Goal: Task Accomplishment & Management: Manage account settings

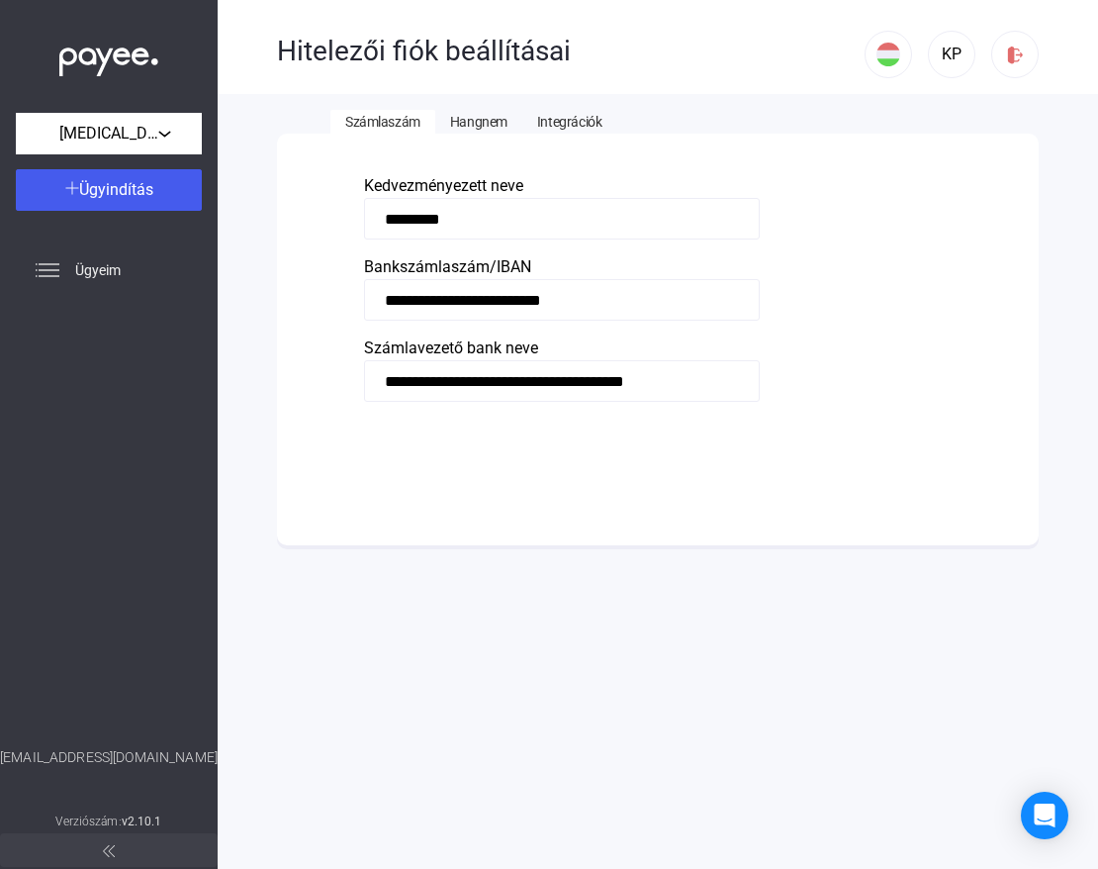
click at [554, 131] on button "Integrációk" at bounding box center [569, 122] width 94 height 24
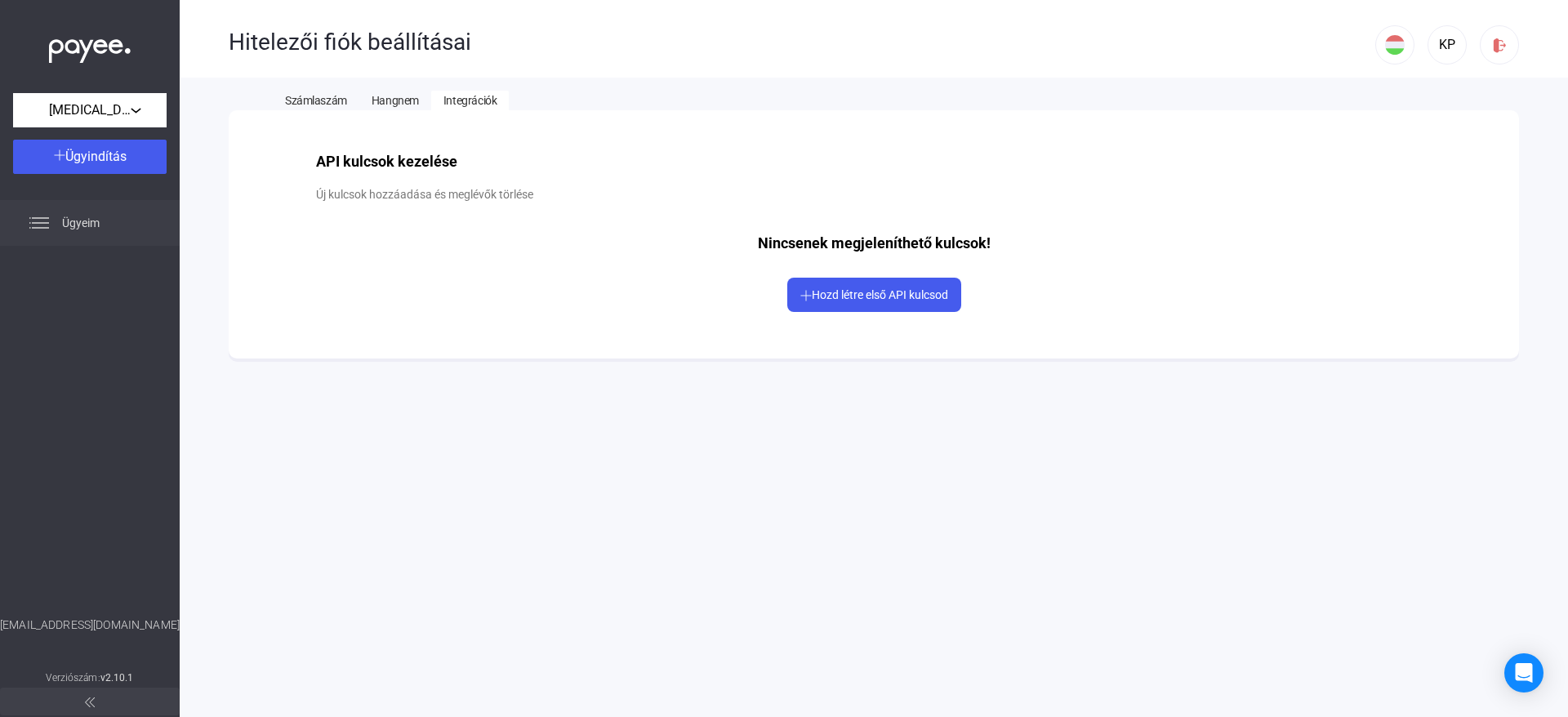
click at [99, 221] on span "Ügyeim" at bounding box center [81, 223] width 38 height 20
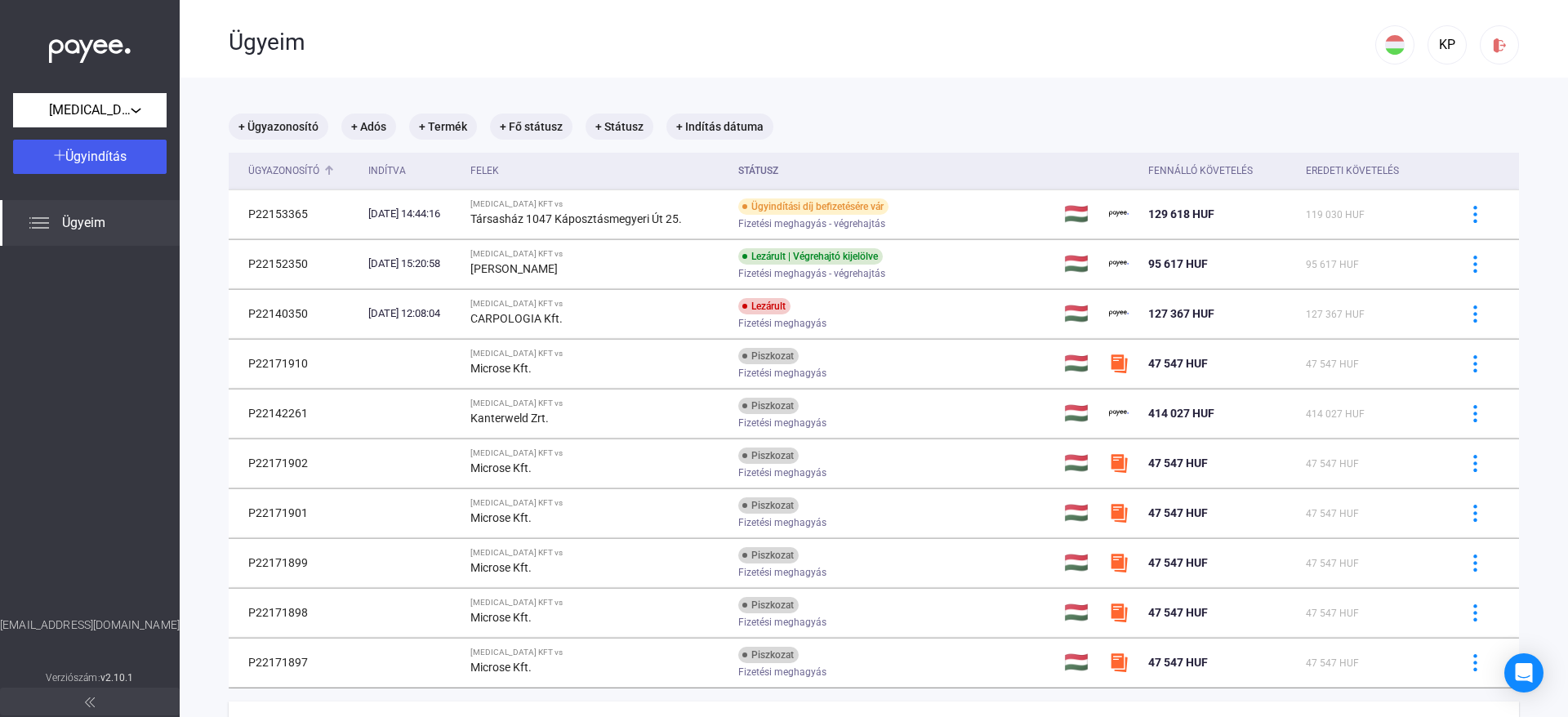
click at [305, 168] on div "Ügyazonosító" at bounding box center [284, 171] width 71 height 20
click at [305, 168] on div "+ Ügyazonosító + Adós + Termék + Fő státusz + Státusz + Indítás dátuma Ügyazono…" at bounding box center [873, 435] width 1290 height 642
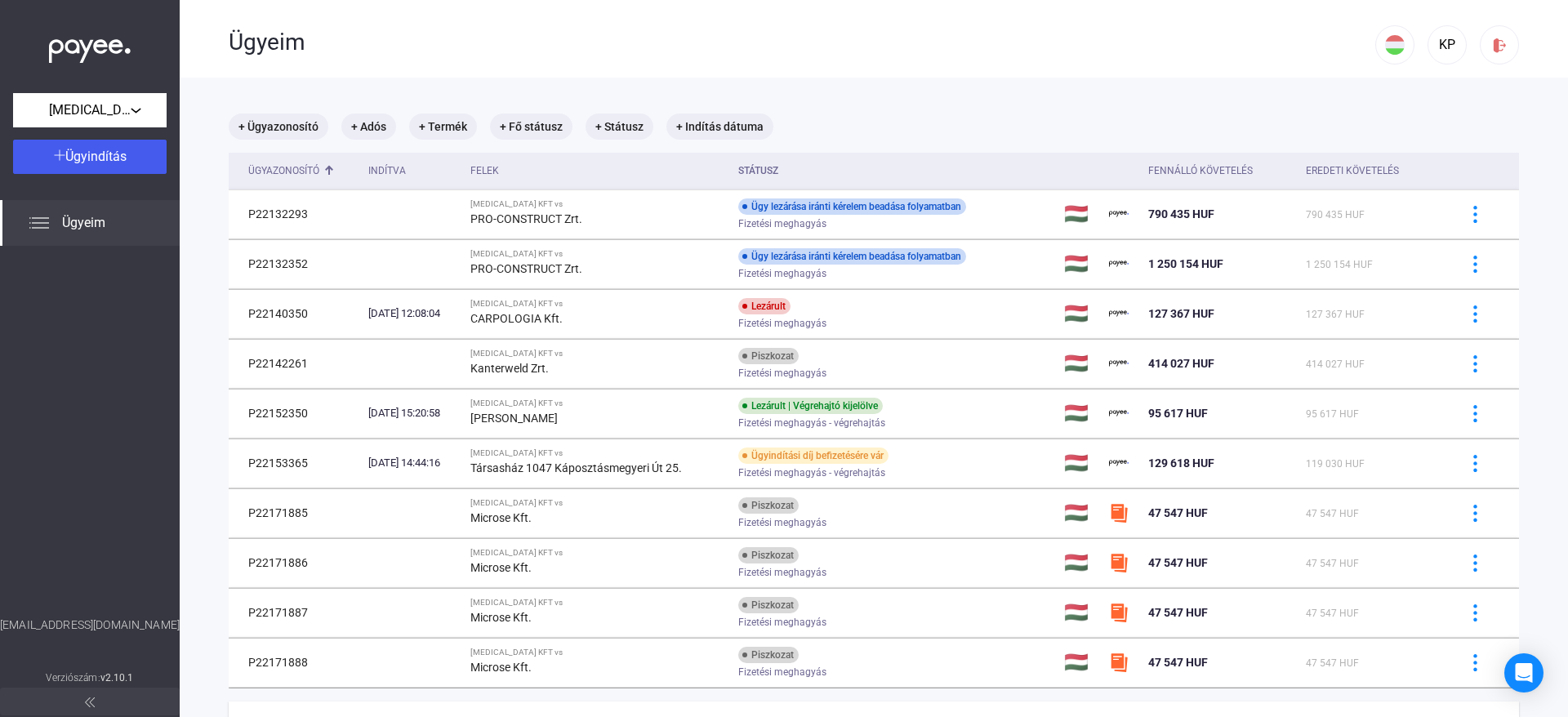
click at [305, 168] on div "Ügyazonosító" at bounding box center [284, 171] width 71 height 20
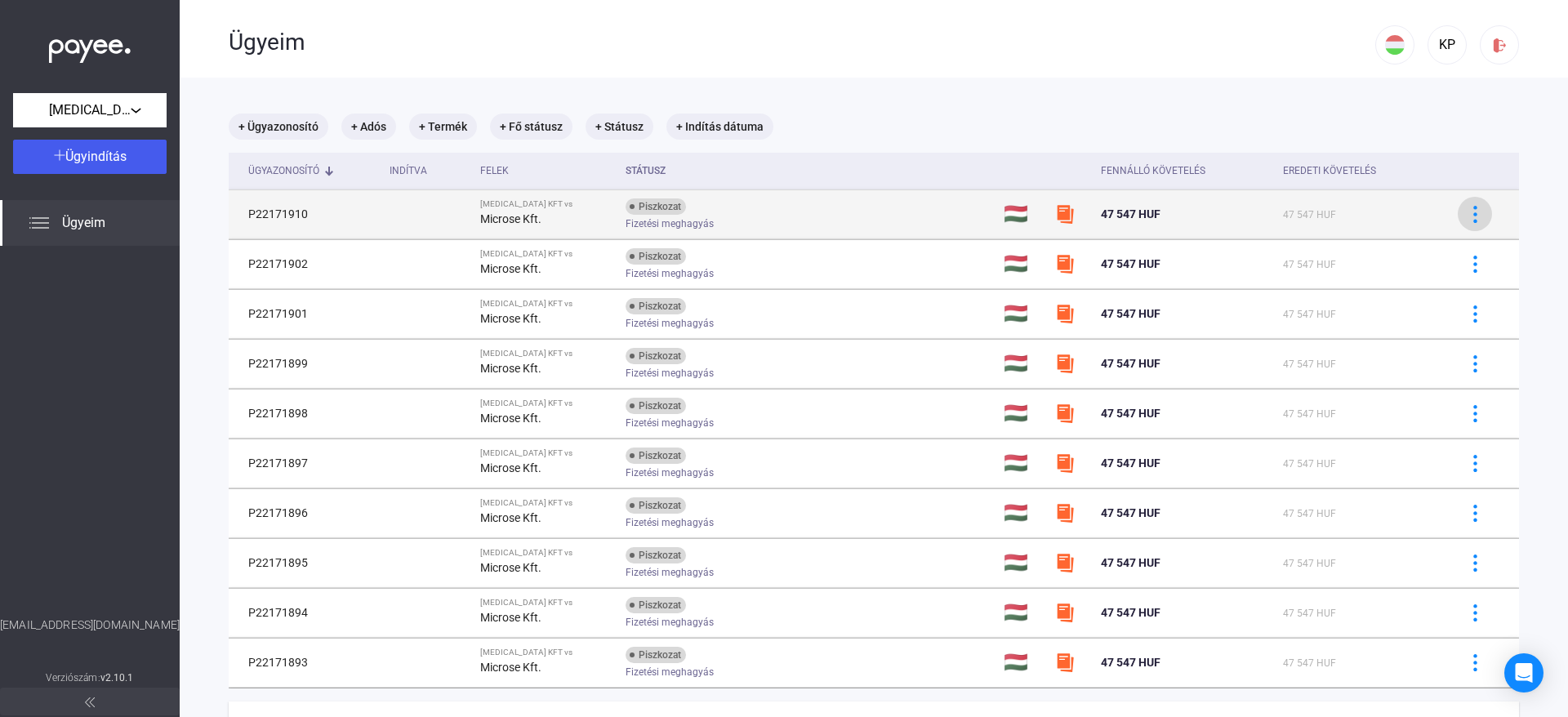
click at [905, 210] on img at bounding box center [1475, 214] width 17 height 17
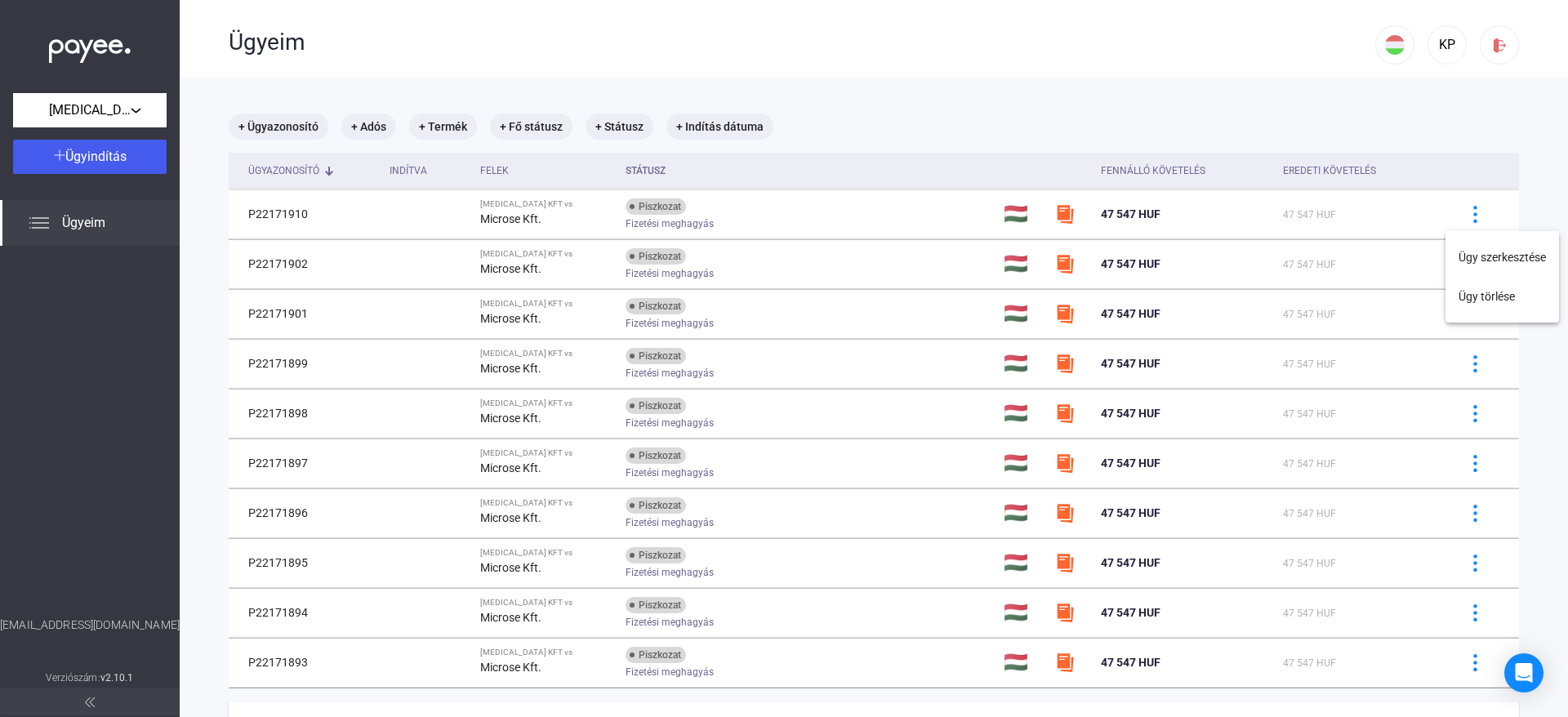
click at [475, 235] on div at bounding box center [784, 358] width 1568 height 717
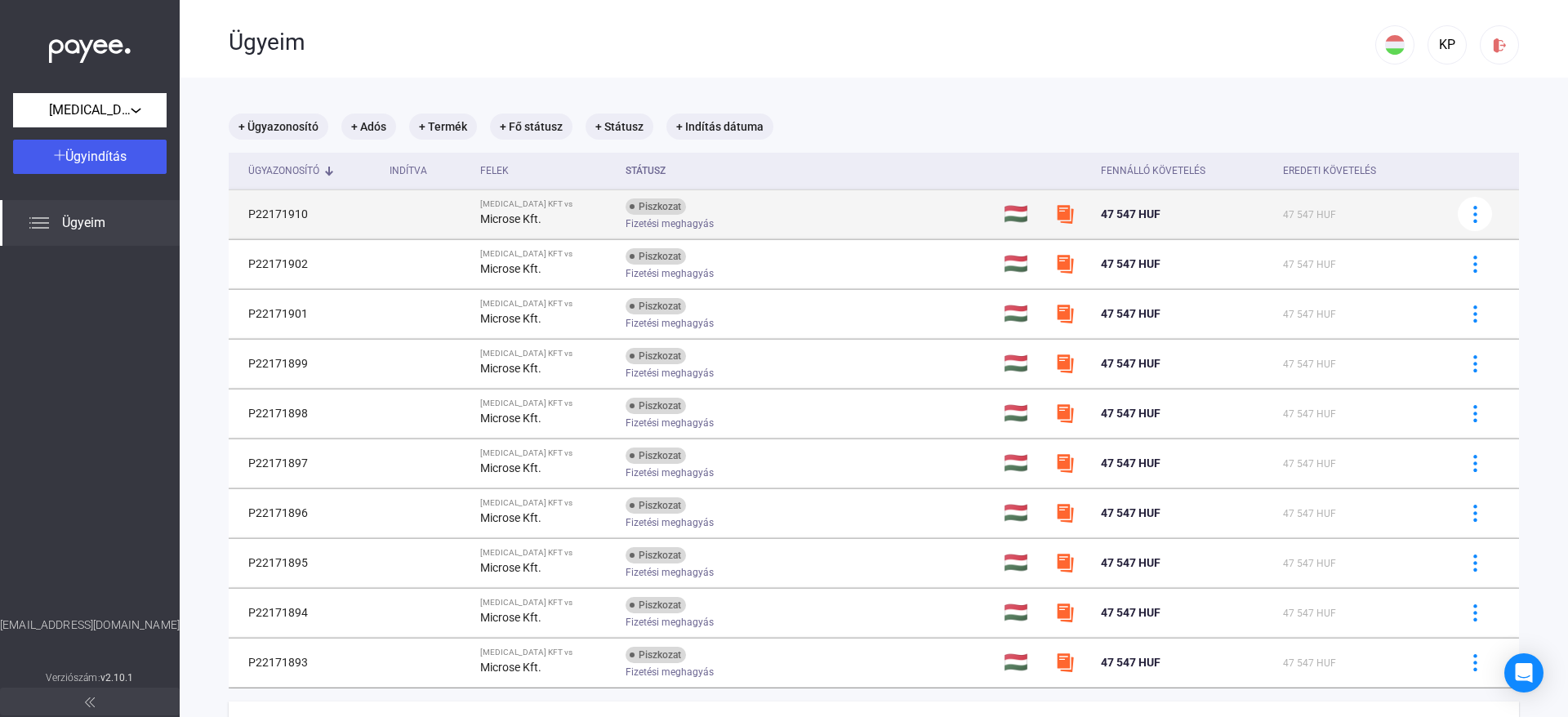
click at [451, 225] on td at bounding box center [428, 214] width 91 height 49
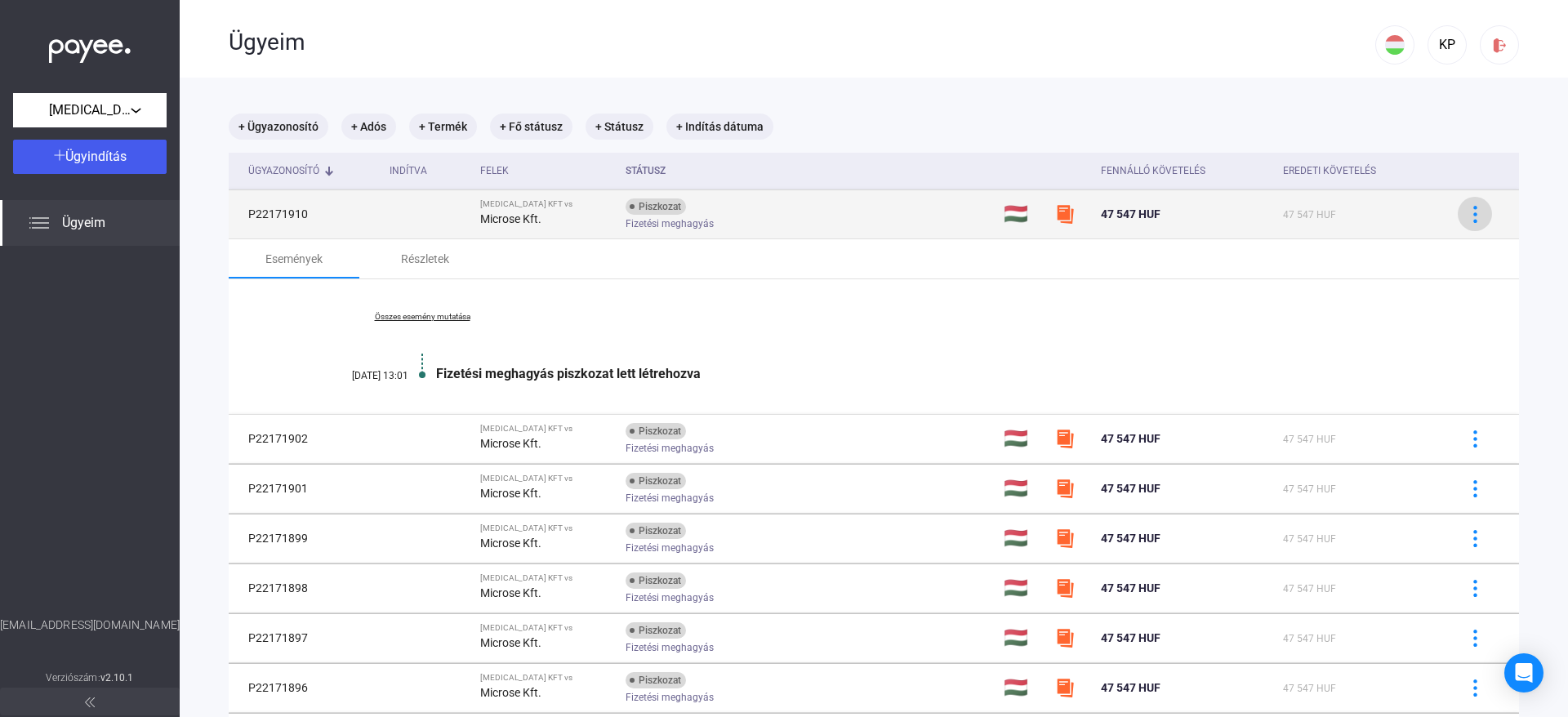
click at [905, 220] on img at bounding box center [1475, 214] width 17 height 17
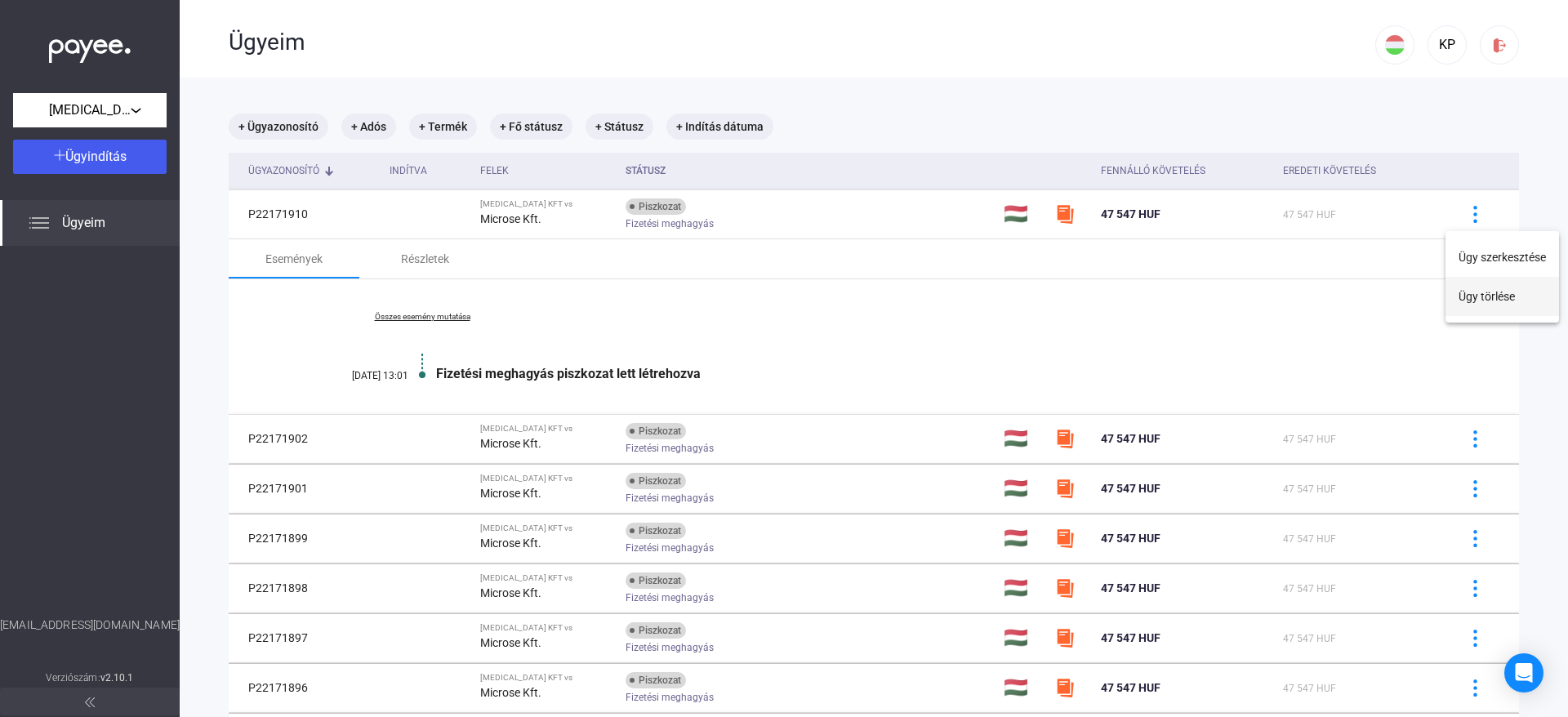
click at [905, 287] on button "Ügy törlése" at bounding box center [1502, 295] width 114 height 39
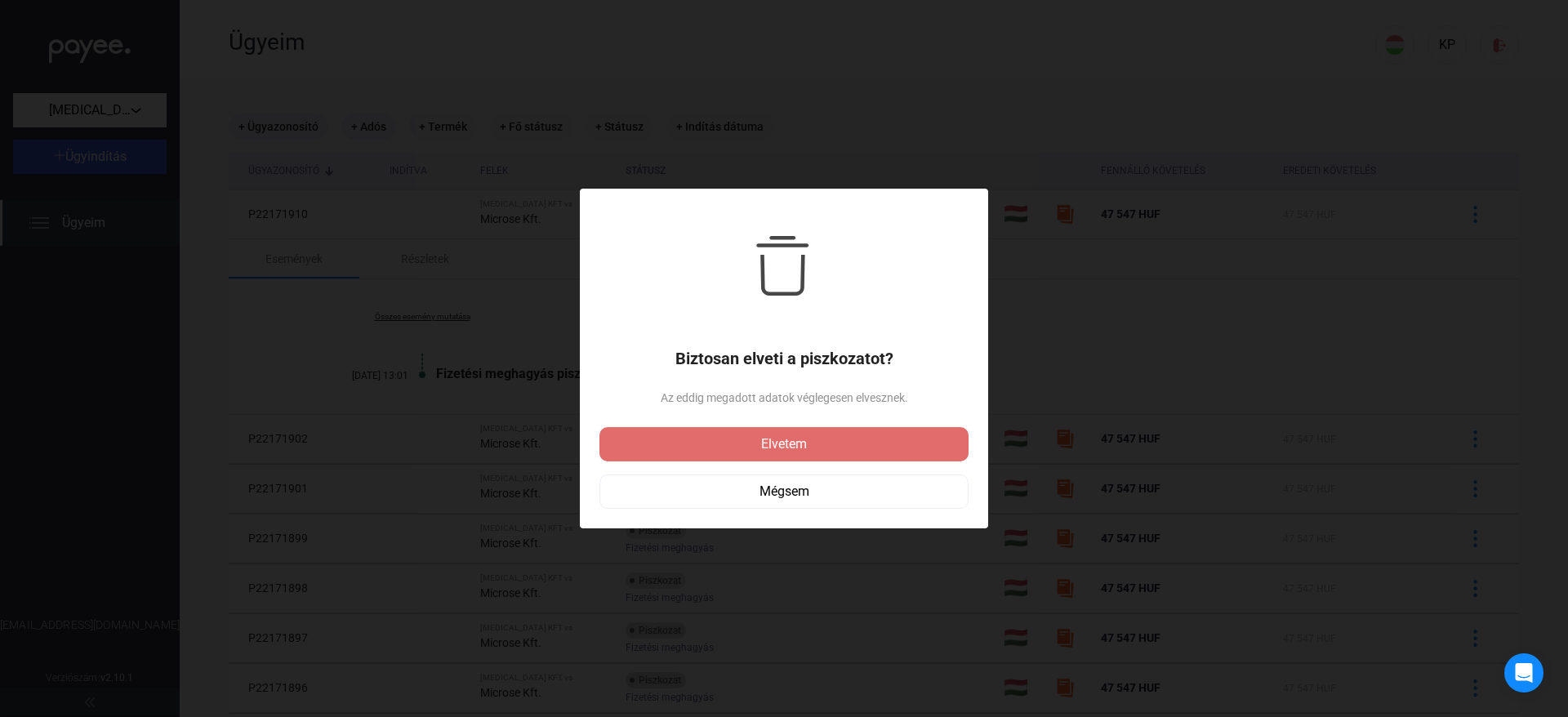
click at [810, 422] on div "Elvetem Mégsem" at bounding box center [784, 468] width 327 height 108
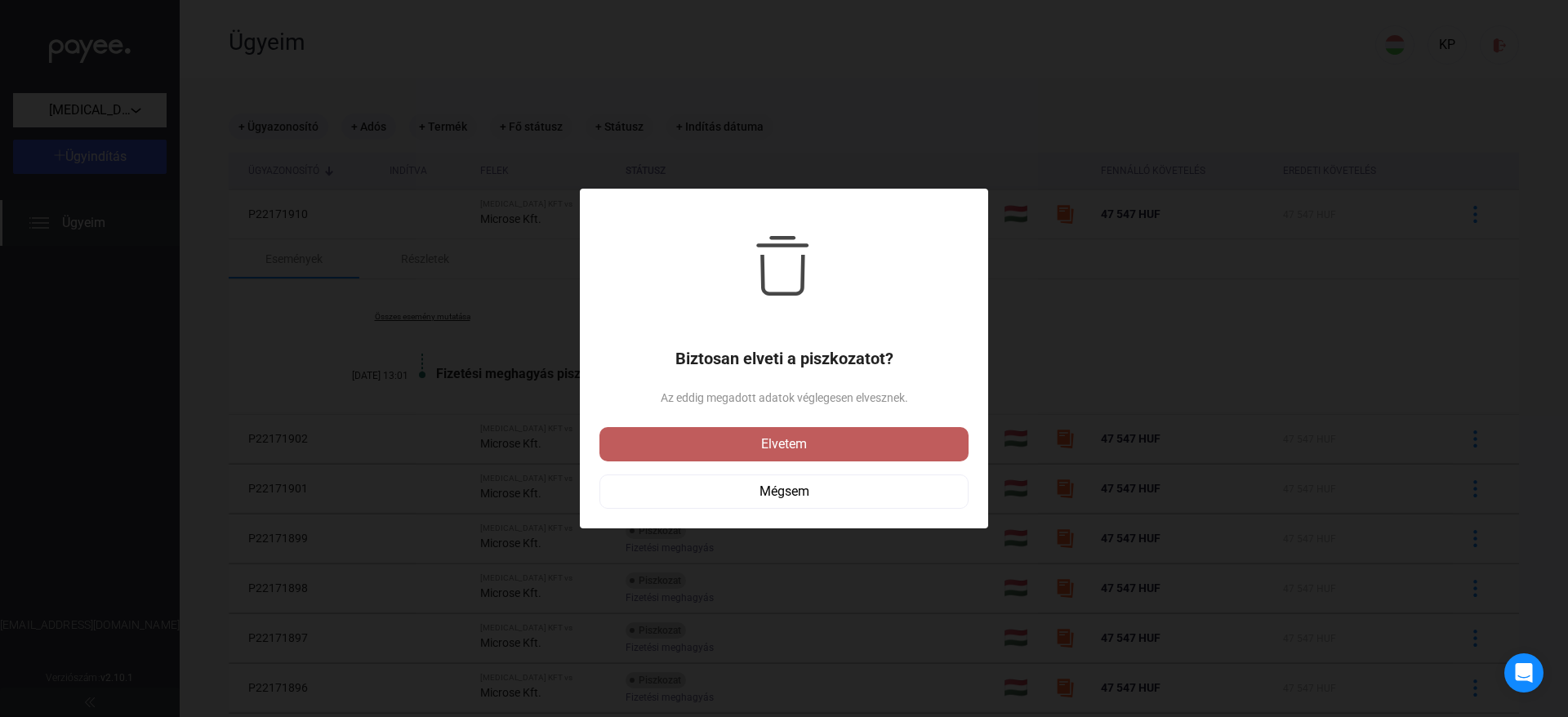
click at [805, 432] on div "Elvetem Mégsem" at bounding box center [784, 468] width 327 height 108
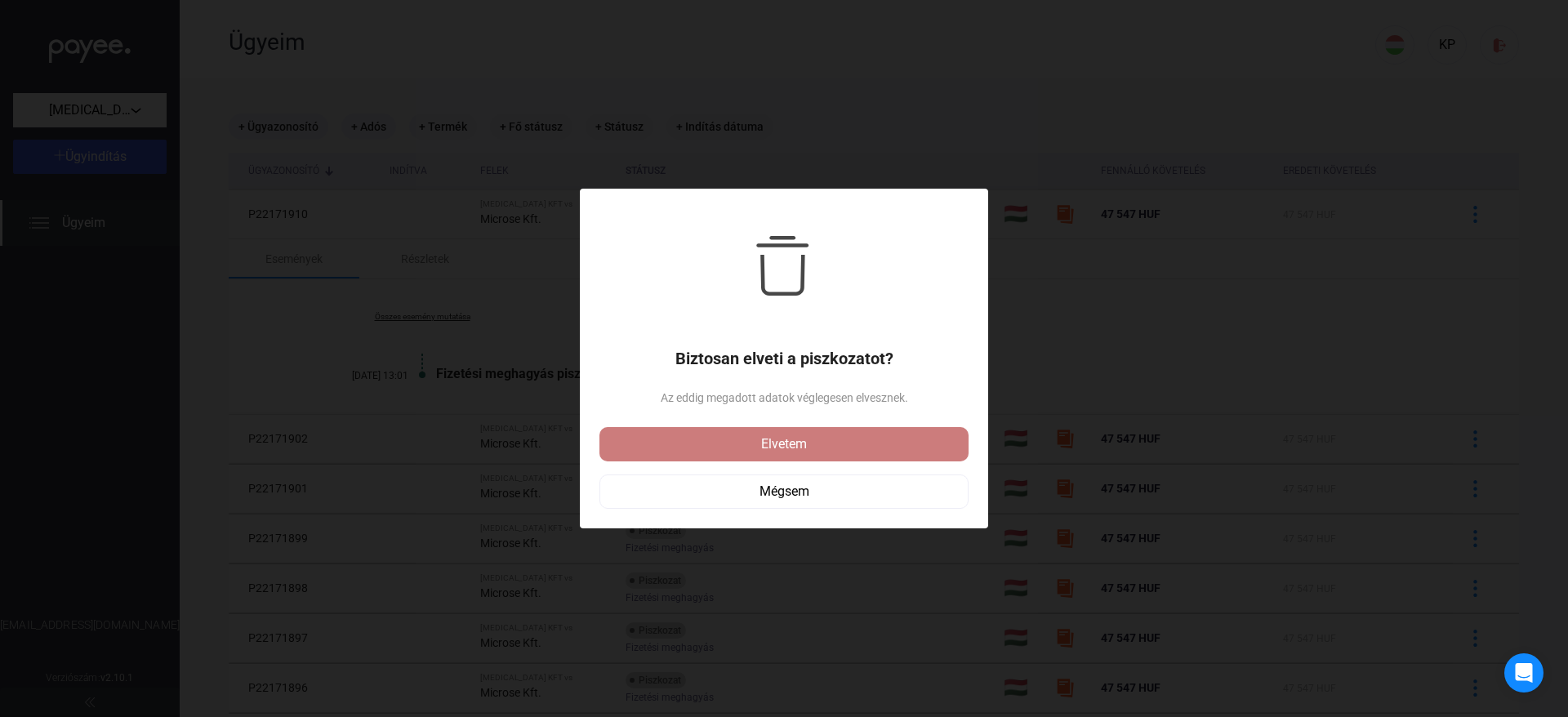
click at [805, 435] on div "Elvetem" at bounding box center [783, 444] width 359 height 20
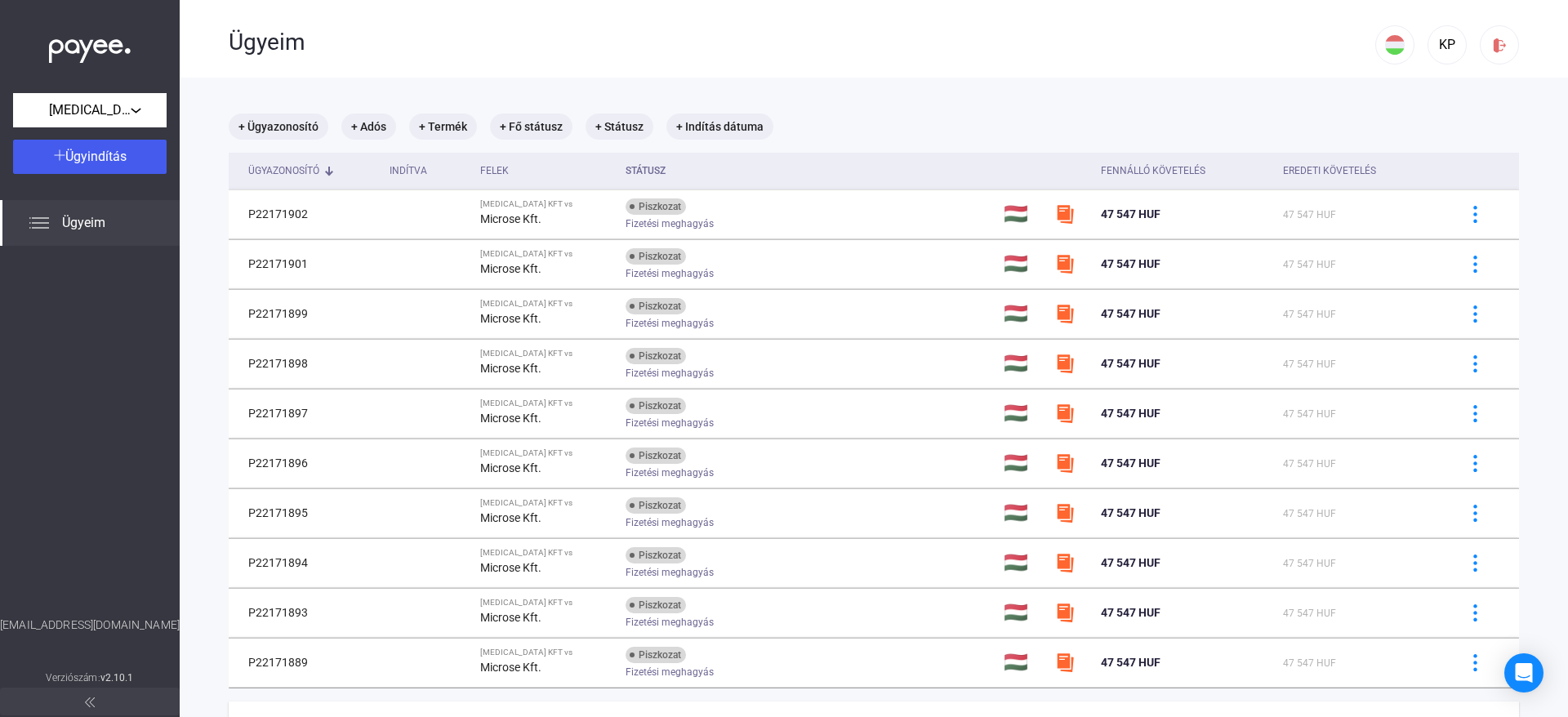
click at [897, 104] on main "+ Ügyazonosító + Adós + Termék + Fő státusz + Státusz + Indítás dátuma Ügyazono…" at bounding box center [874, 441] width 1388 height 727
click at [841, 60] on div "Ügyeim" at bounding box center [801, 40] width 1146 height 81
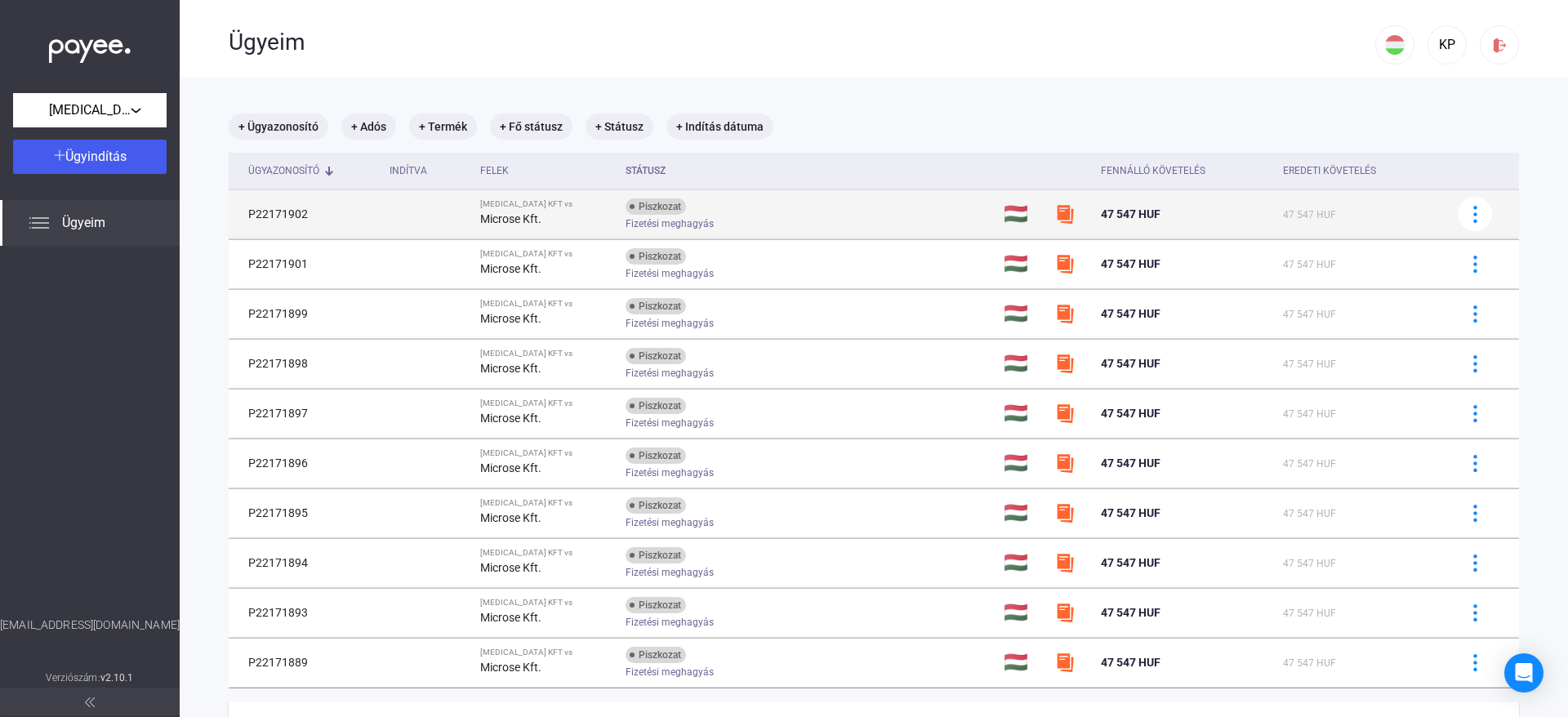
click at [309, 208] on td "P22171902" at bounding box center [305, 214] width 154 height 49
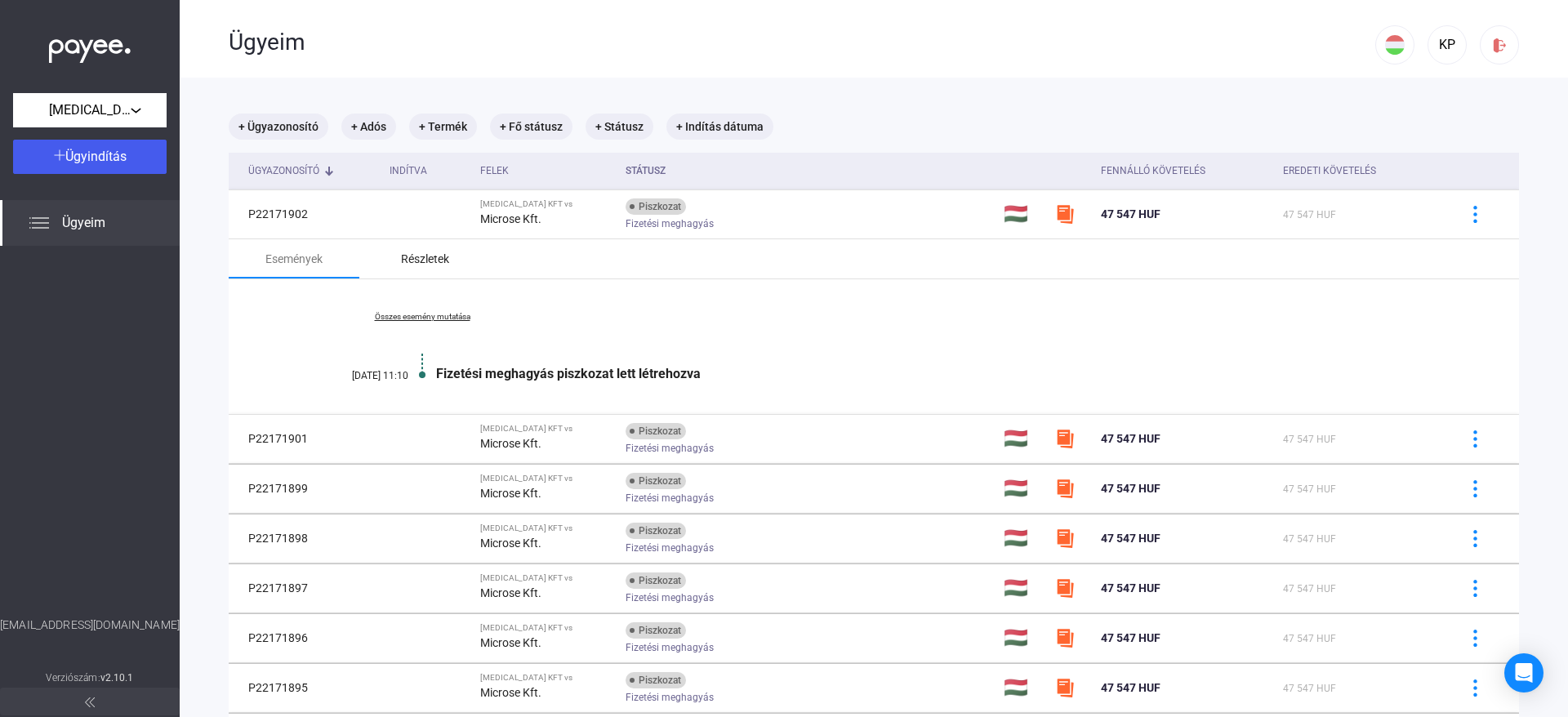
click at [395, 271] on div "Részletek" at bounding box center [424, 258] width 130 height 39
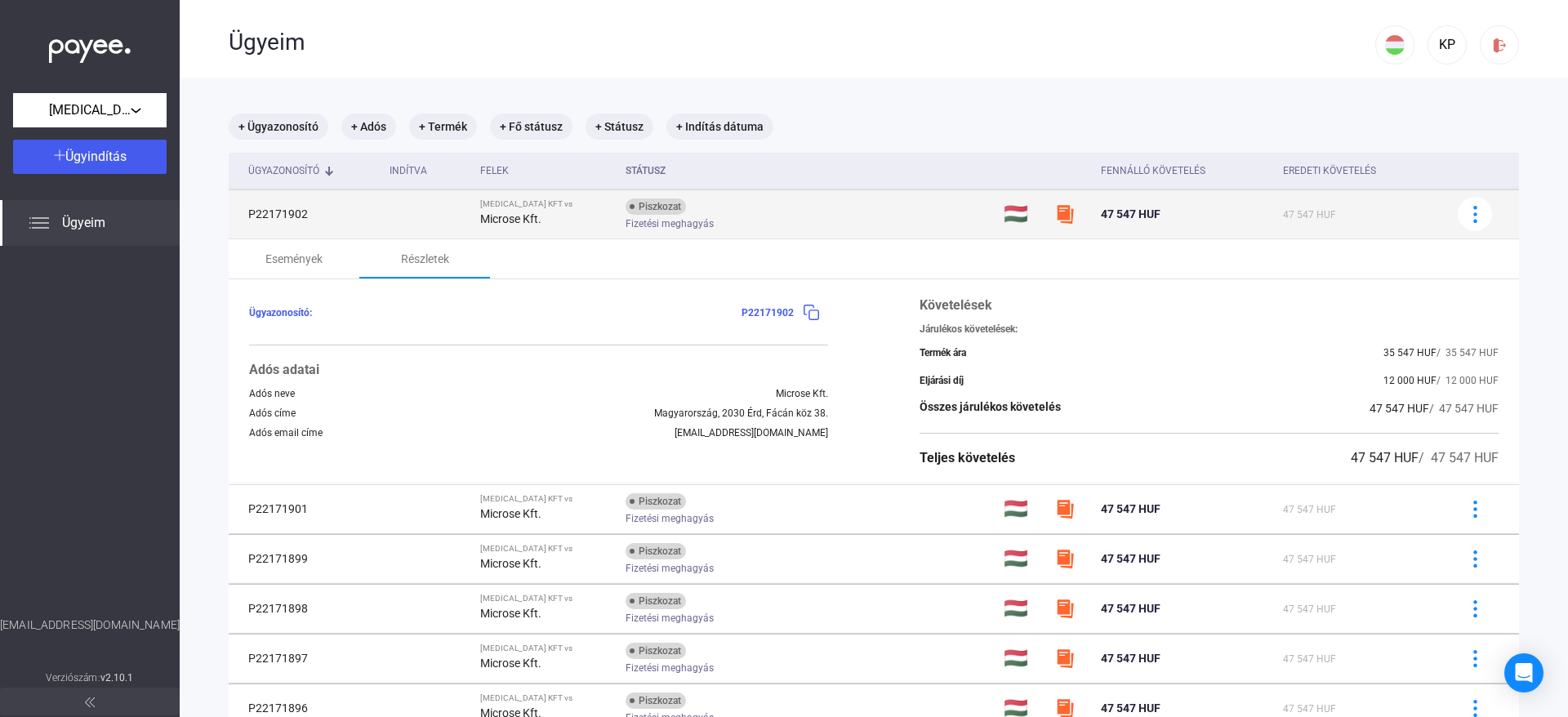
click at [545, 225] on div "Microse Kft." at bounding box center [546, 219] width 132 height 20
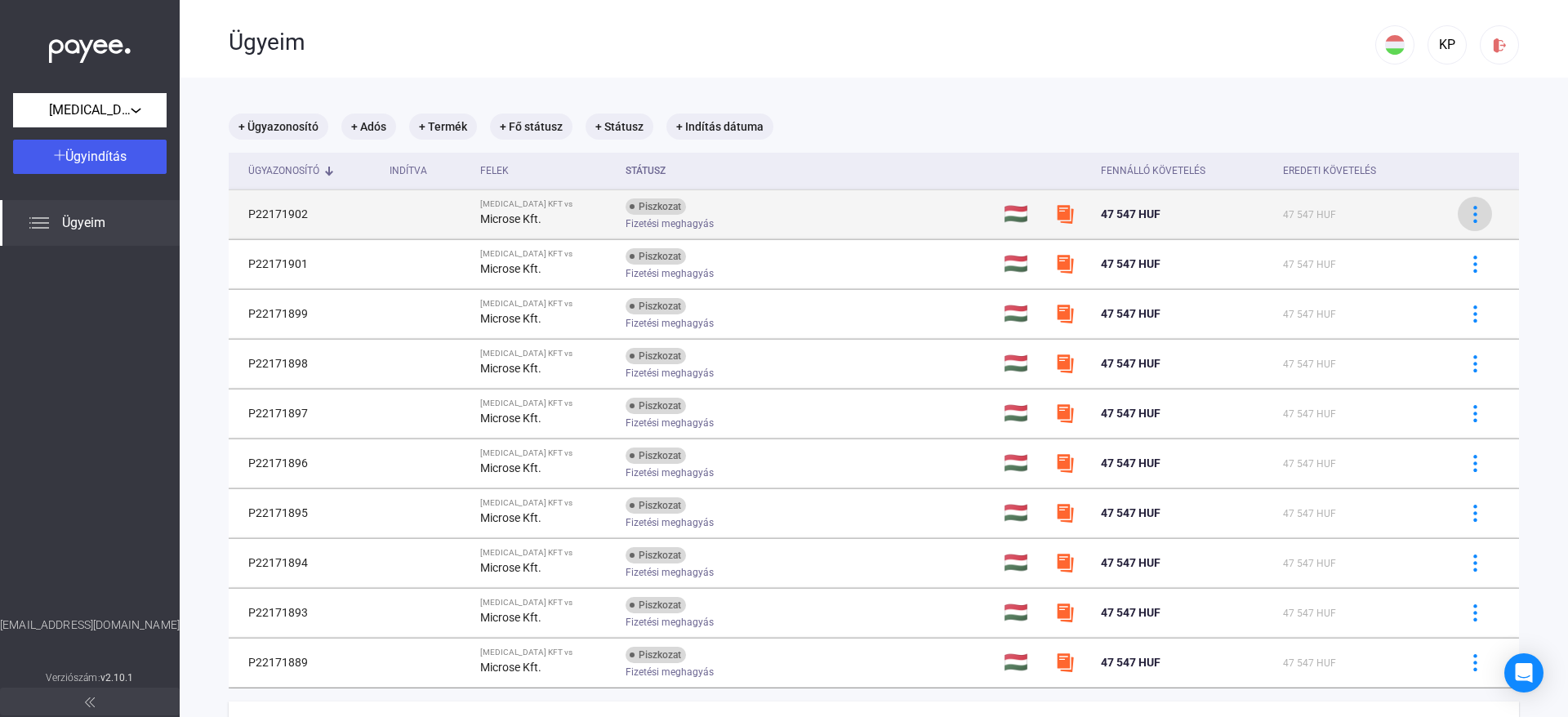
click at [905, 226] on button at bounding box center [1475, 214] width 35 height 35
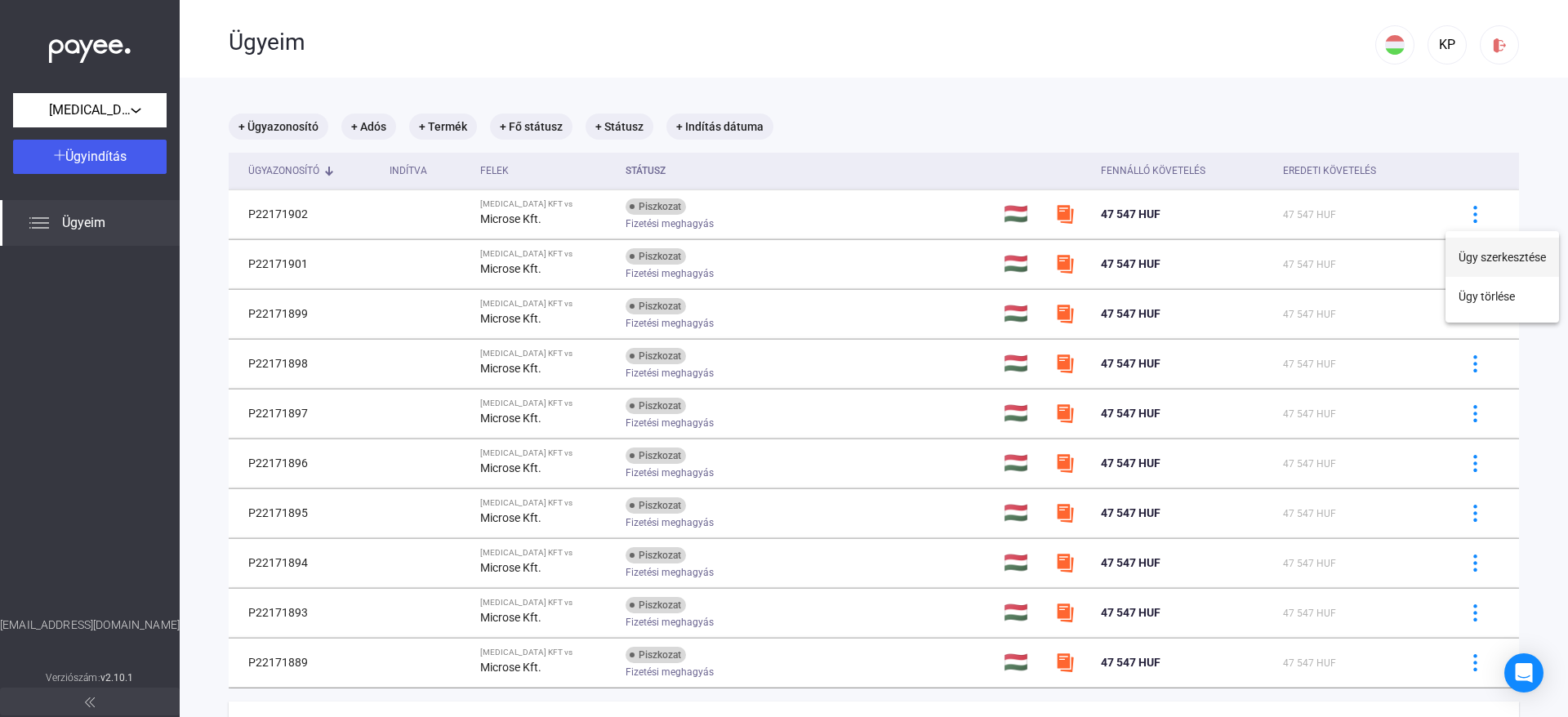
click at [905, 257] on button "Ügy szerkesztése" at bounding box center [1502, 257] width 114 height 39
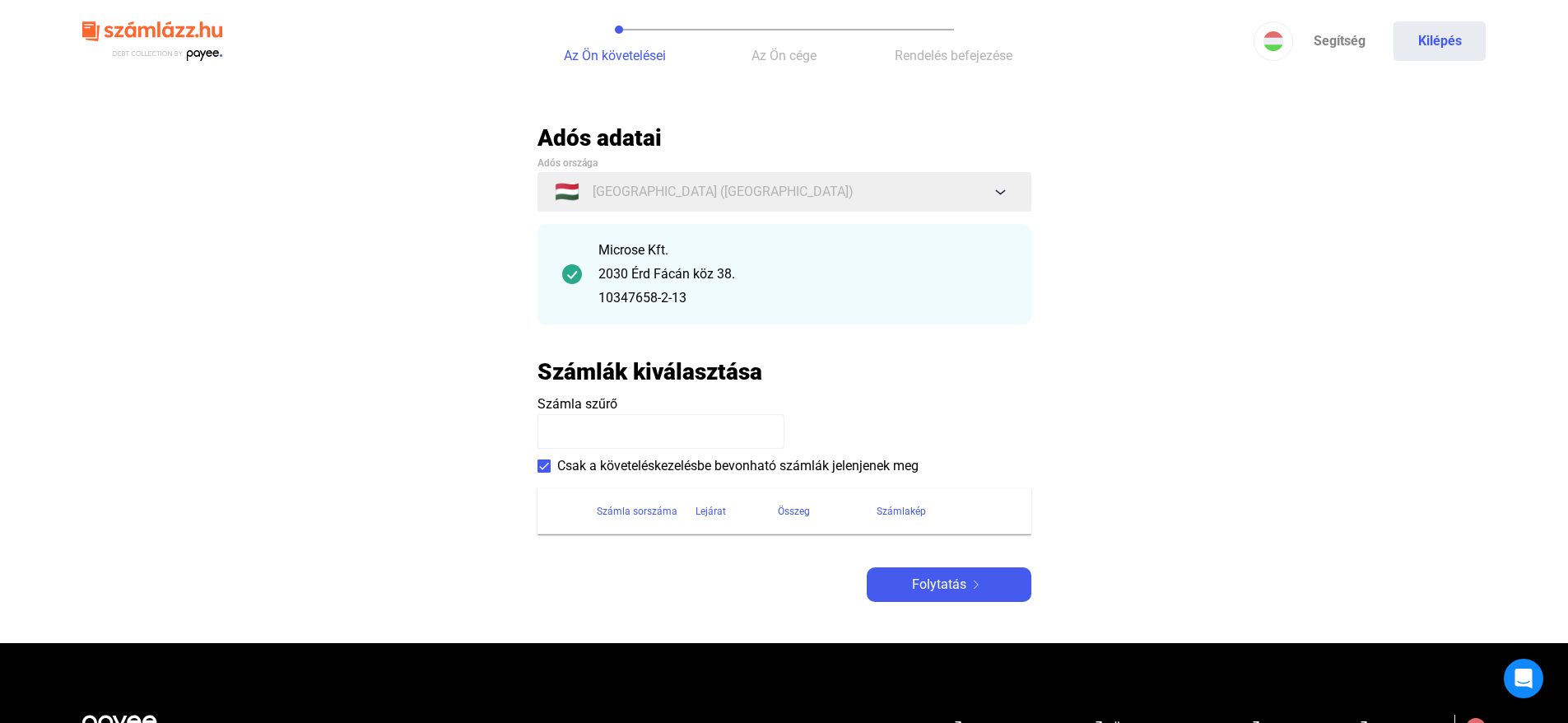
click at [913, 340] on main "Automatikusan mentve Adós adatai Adós országa 🇭🇺 [GEOGRAPHIC_DATA] ([GEOGRAPHIC…" at bounding box center [784, 383] width 1568 height 519
